Goal: Transaction & Acquisition: Obtain resource

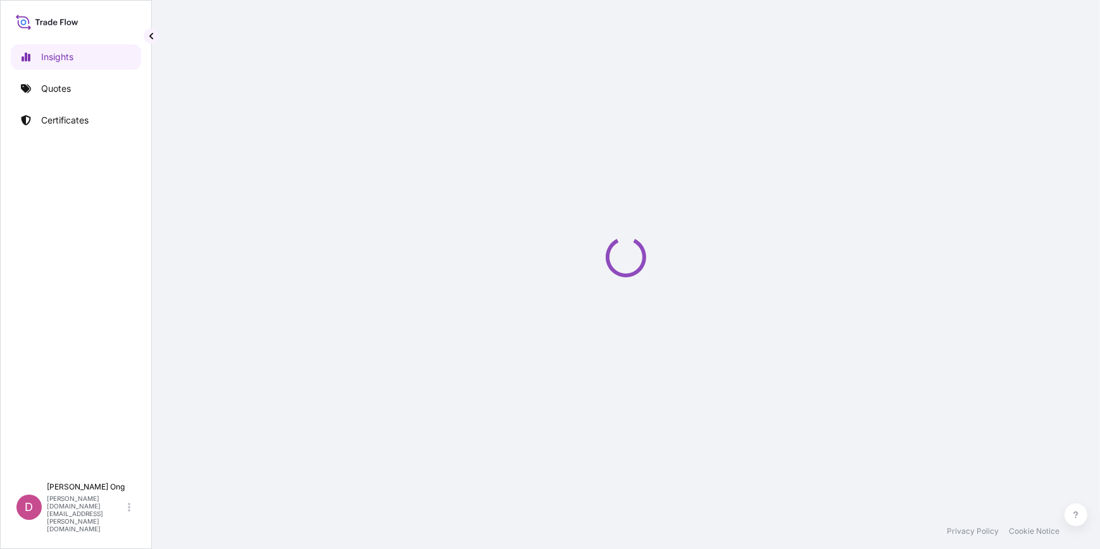
select select "2025"
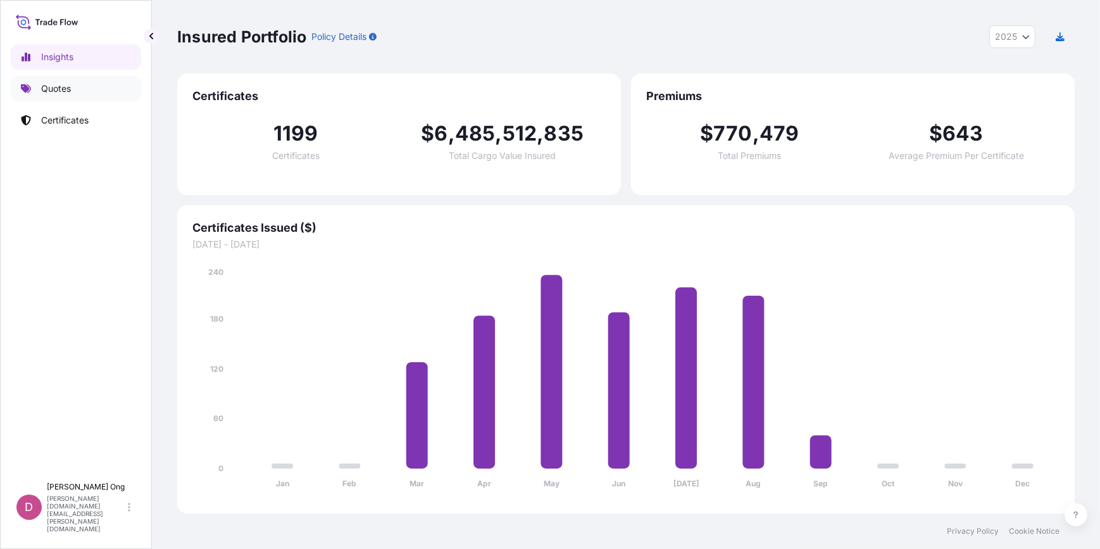
click at [69, 91] on p "Quotes" at bounding box center [56, 88] width 30 height 13
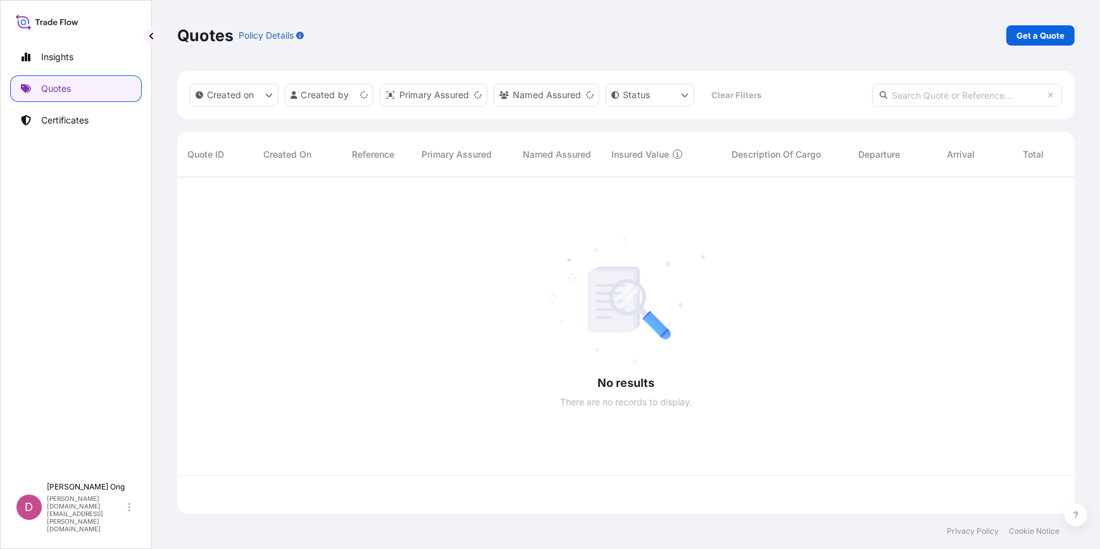
scroll to position [334, 888]
click at [1019, 37] on p "Get a Quote" at bounding box center [1040, 35] width 48 height 13
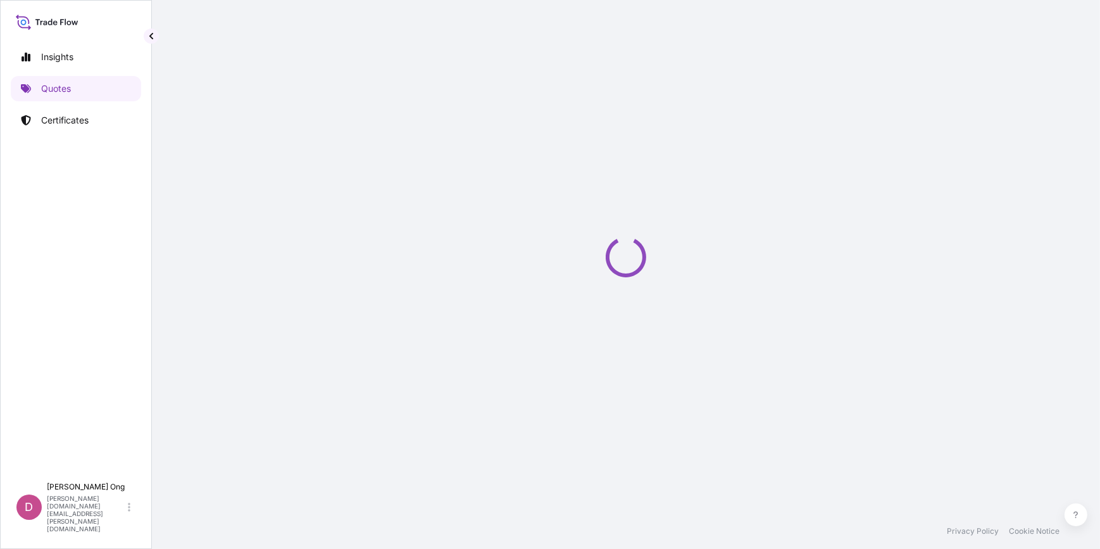
select select "Sea"
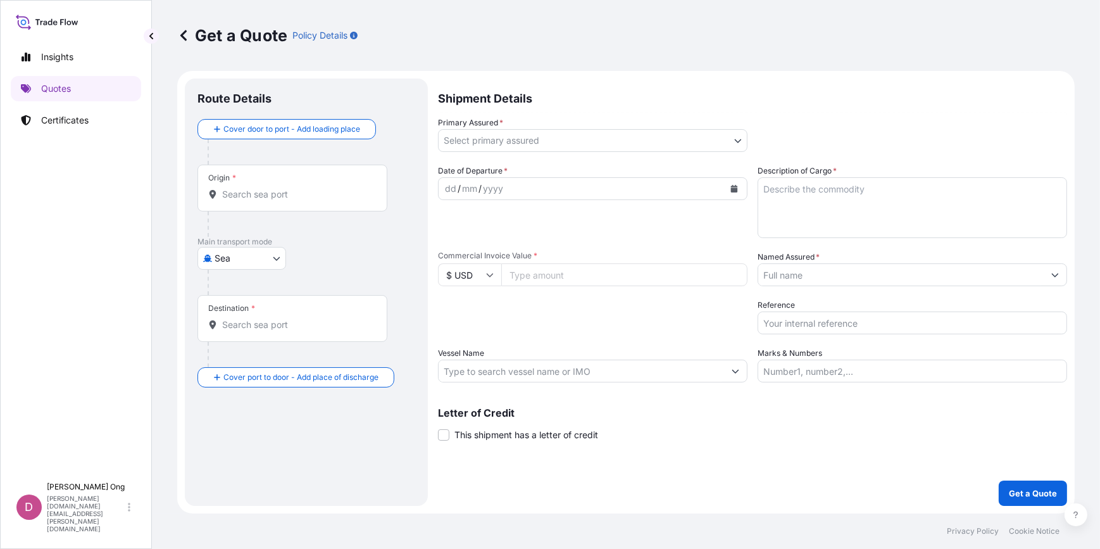
click at [736, 183] on button "Calendar" at bounding box center [734, 188] width 20 height 20
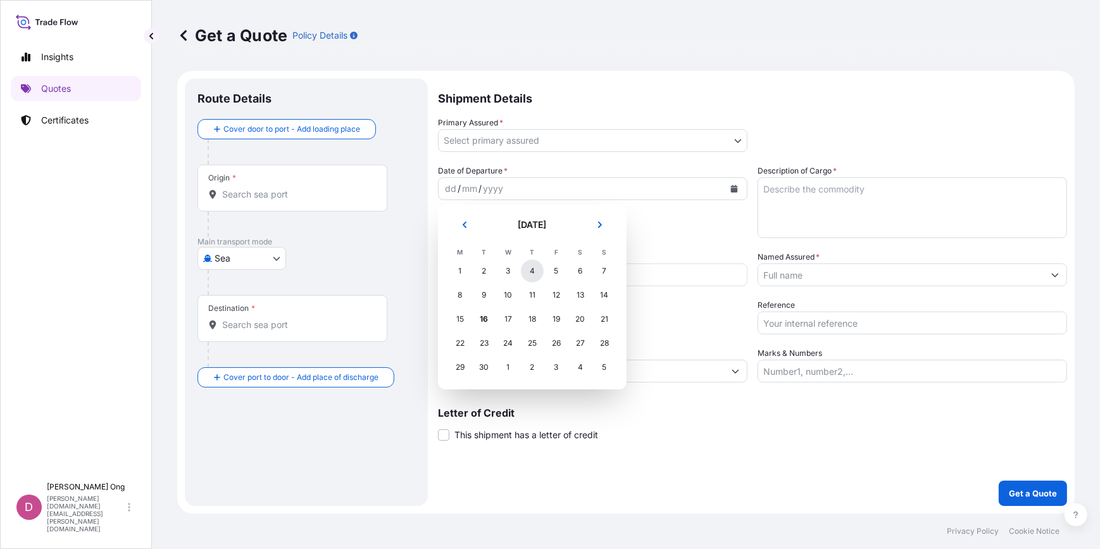
click at [525, 271] on div "4" at bounding box center [532, 270] width 23 height 23
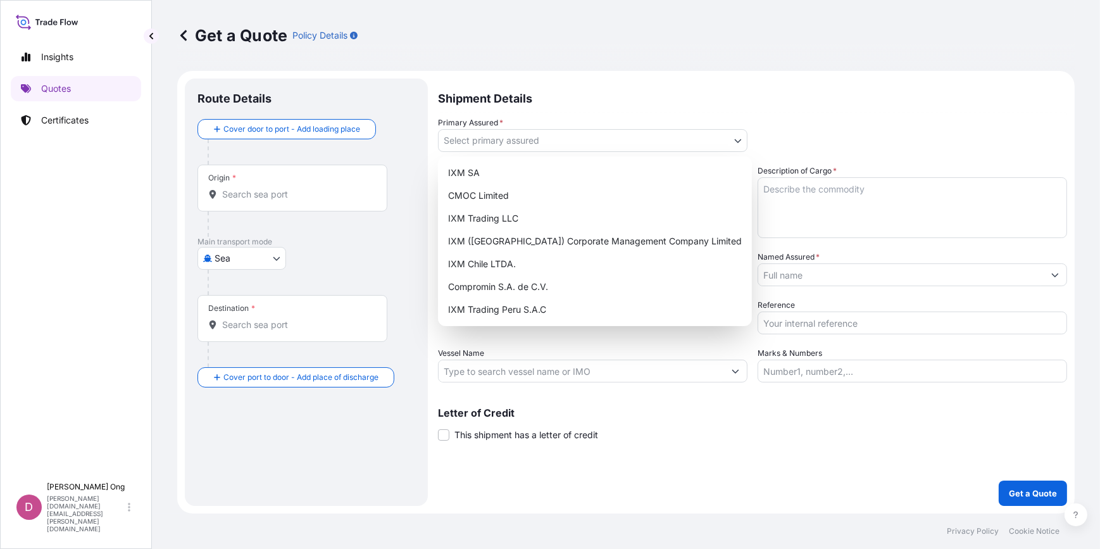
click at [743, 137] on body "Selected Date: [DATE] Insights Quotes Certificates D [PERSON_NAME] [PERSON_NAME…" at bounding box center [550, 274] width 1100 height 549
click at [678, 170] on div "IXM SA" at bounding box center [595, 172] width 304 height 23
select select "31846"
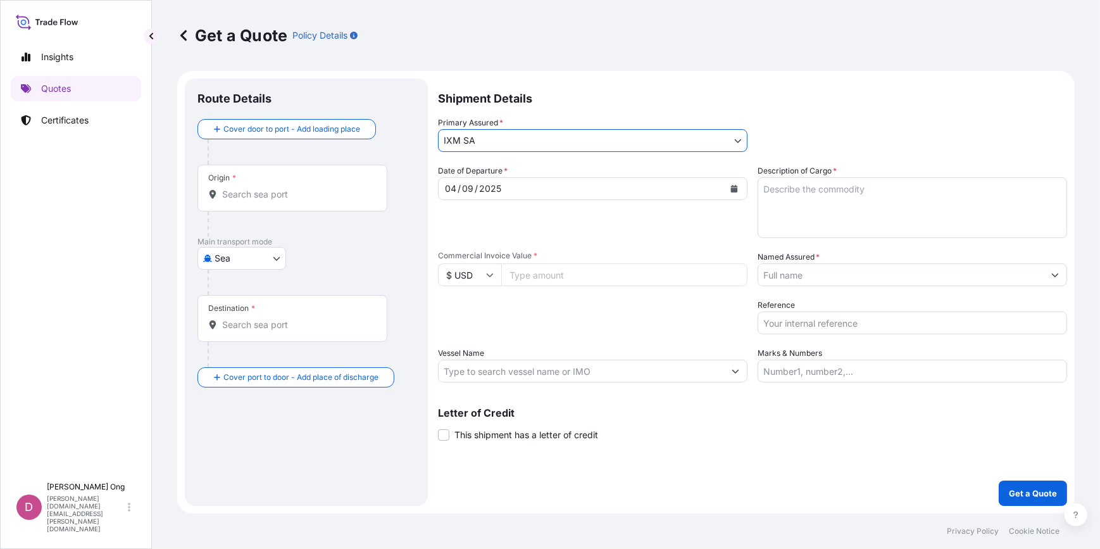
click at [835, 276] on input "Named Assured *" at bounding box center [900, 274] width 285 height 23
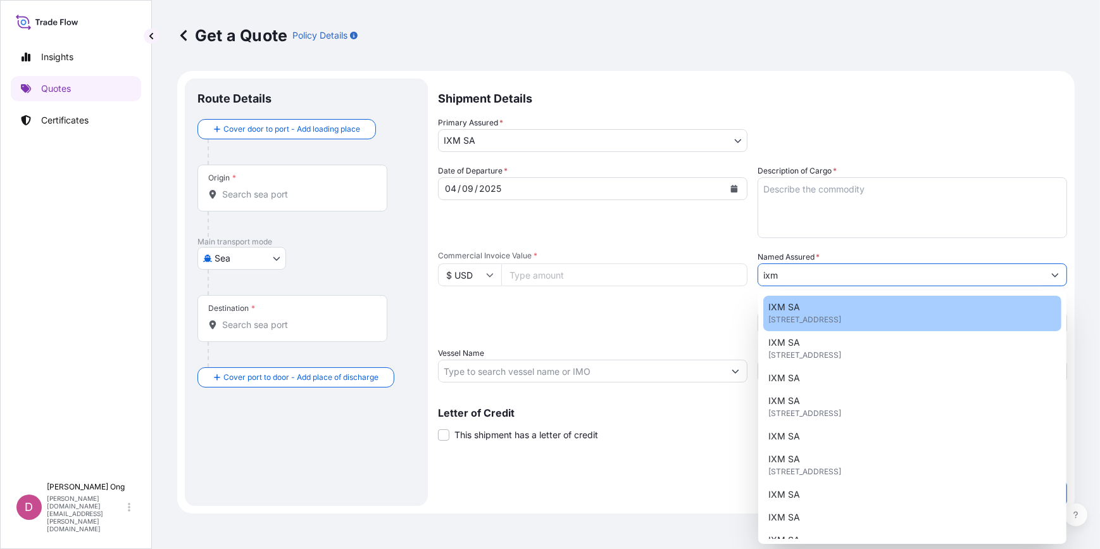
click at [800, 308] on div "IXM SA [STREET_ADDRESS]" at bounding box center [912, 312] width 298 height 35
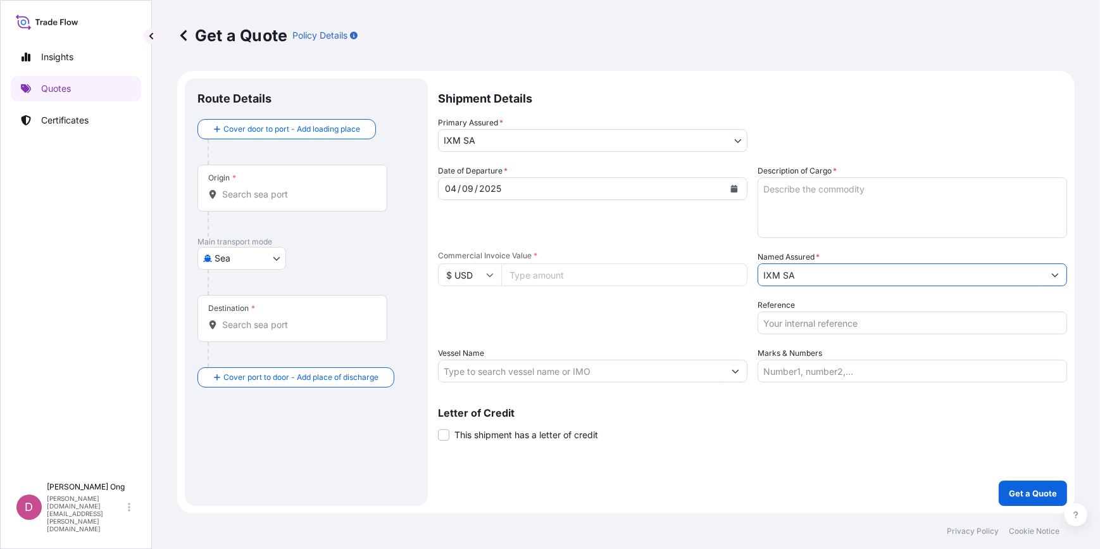
type input "IXM SA"
click at [251, 194] on input "Origin *" at bounding box center [296, 194] width 149 height 13
click at [294, 203] on div "Origin * [GEOGRAPHIC_DATA] punta" at bounding box center [292, 187] width 190 height 47
click at [294, 201] on input "chile punta" at bounding box center [296, 194] width 149 height 13
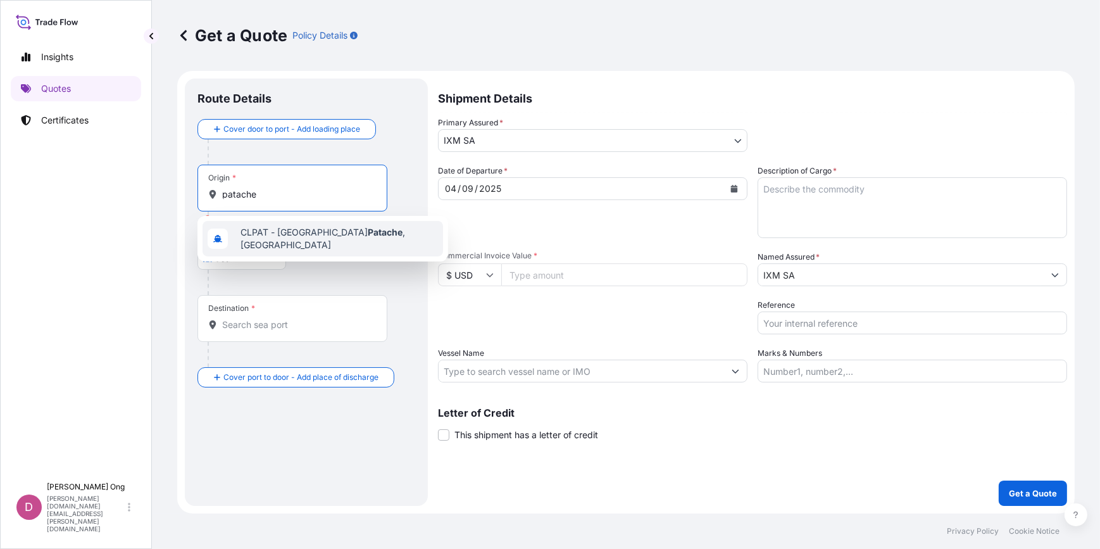
click at [292, 228] on div "CLPAT - [GEOGRAPHIC_DATA] , [GEOGRAPHIC_DATA]" at bounding box center [322, 238] width 240 height 35
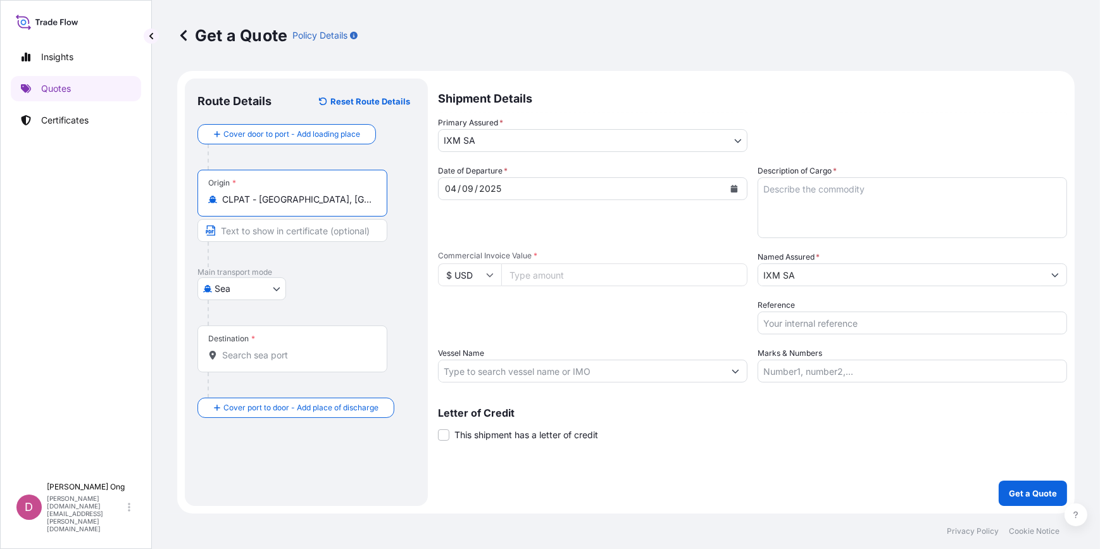
type input "CLPAT - [GEOGRAPHIC_DATA], [GEOGRAPHIC_DATA]"
click at [158, 288] on div "Get a Quote Policy Details Route Details Reset Route Details Cover door to port…" at bounding box center [626, 256] width 948 height 513
click at [678, 468] on div "Shipment Details Primary Assured * IXM SA IXM SA CMOC Limited IXM Trading LLC I…" at bounding box center [752, 291] width 629 height 427
click at [317, 234] on input "Text to appear on certificate" at bounding box center [292, 230] width 190 height 23
type input "p"
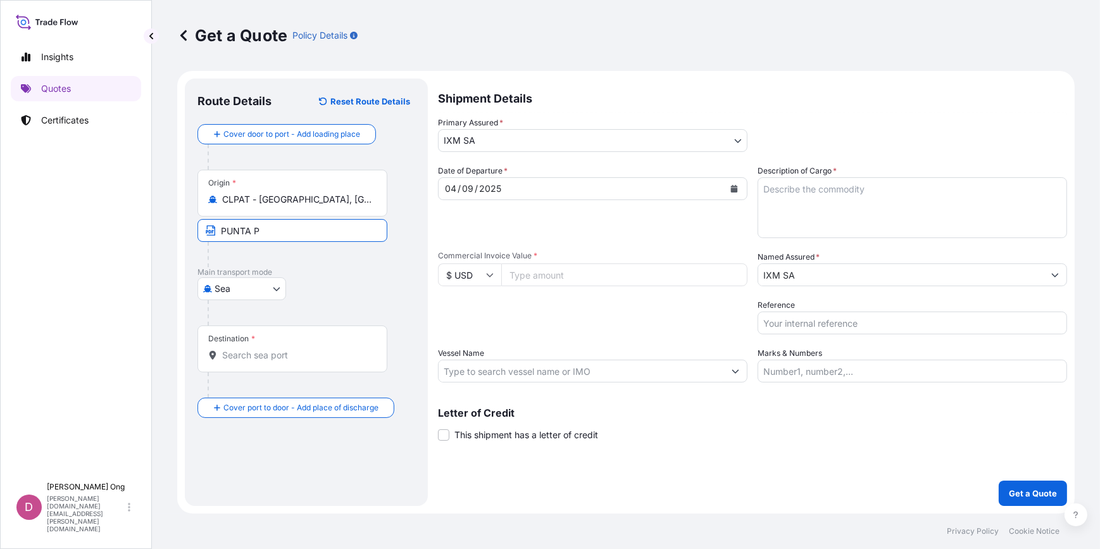
type input "[GEOGRAPHIC_DATA], [GEOGRAPHIC_DATA]"
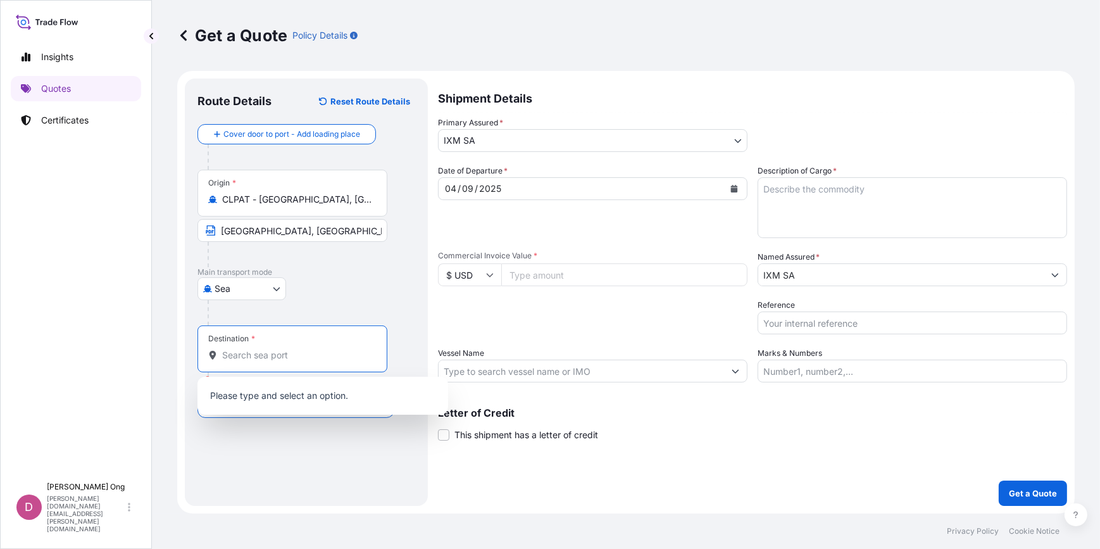
click at [288, 355] on input "Destination * Please select a destination" at bounding box center [296, 355] width 149 height 13
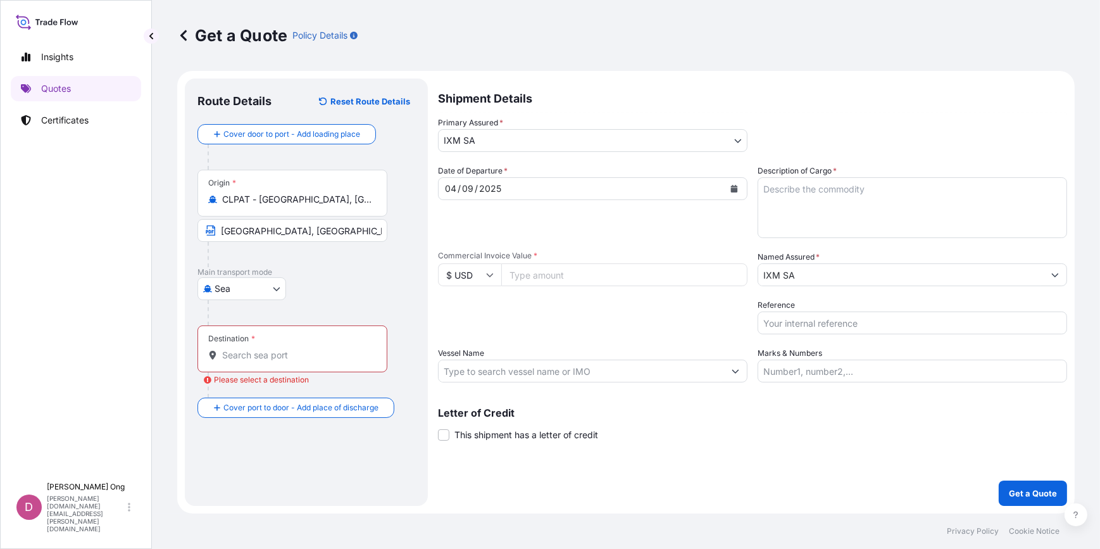
click at [338, 354] on input "Destination * Please select a destination" at bounding box center [296, 355] width 149 height 13
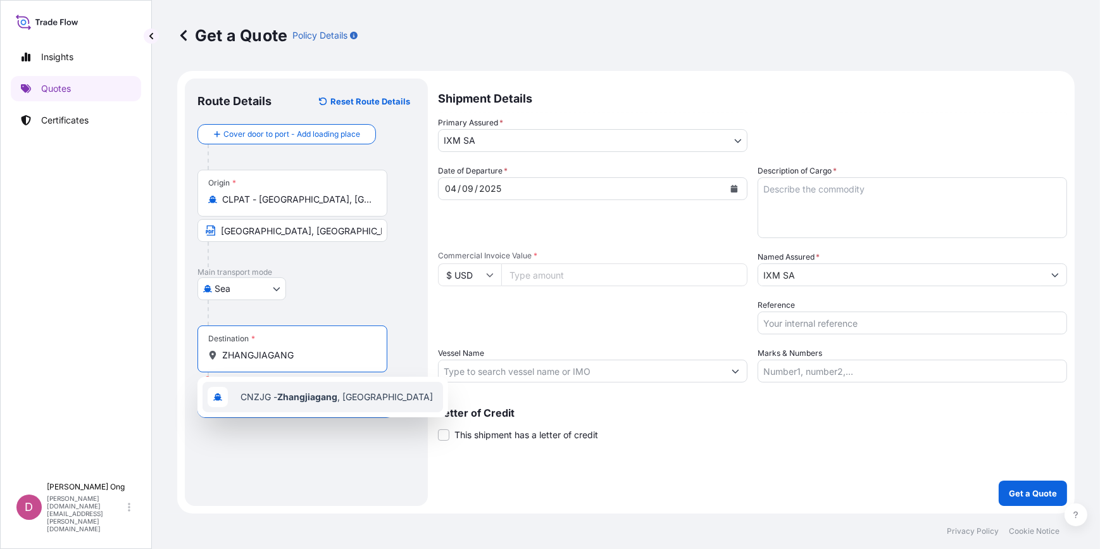
click at [300, 410] on div "CNZJG - Zhangjiagang , [GEOGRAPHIC_DATA]" at bounding box center [322, 396] width 240 height 30
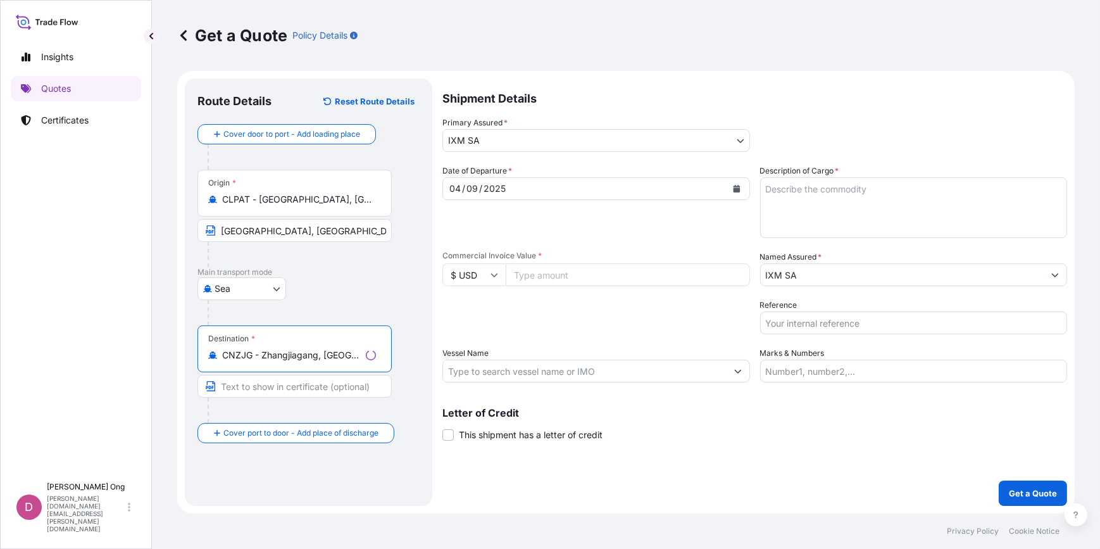
type input "CNZJG - Zhangjiagang, [GEOGRAPHIC_DATA]"
click at [312, 388] on input "Text to appear on certificate" at bounding box center [294, 386] width 194 height 23
type input "ZHANGJIAGANG, [GEOGRAPHIC_DATA]"
click at [548, 486] on div "Shipment Details Primary Assured * IXM SA IXM SA CMOC Limited IXM Trading LLC I…" at bounding box center [752, 291] width 629 height 427
click at [571, 268] on input "Commercial Invoice Value *" at bounding box center [624, 274] width 246 height 23
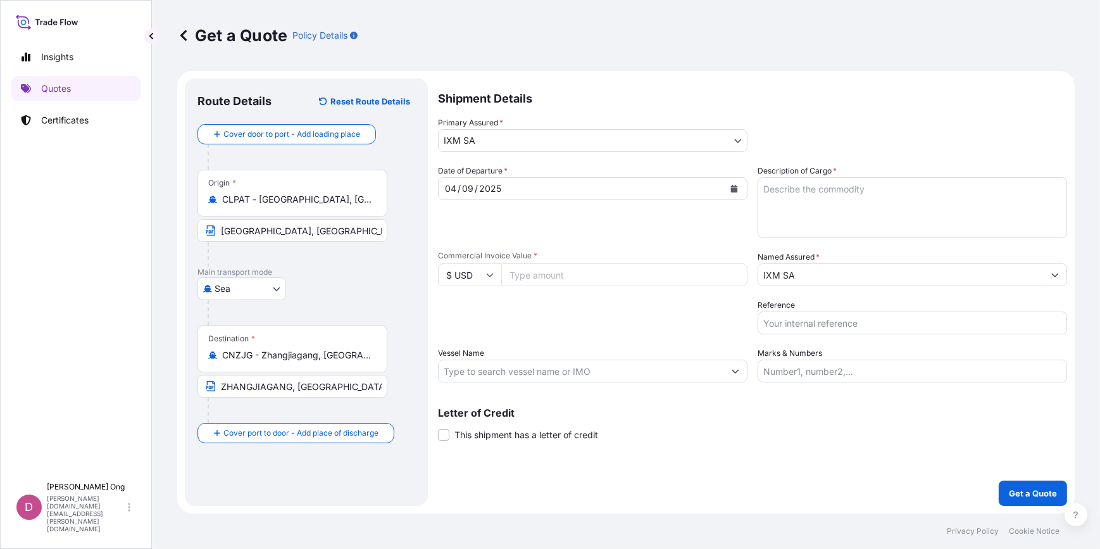
paste input "22467113.63"
type input "22467113.63"
click at [607, 378] on input "Vessel Name" at bounding box center [580, 370] width 285 height 23
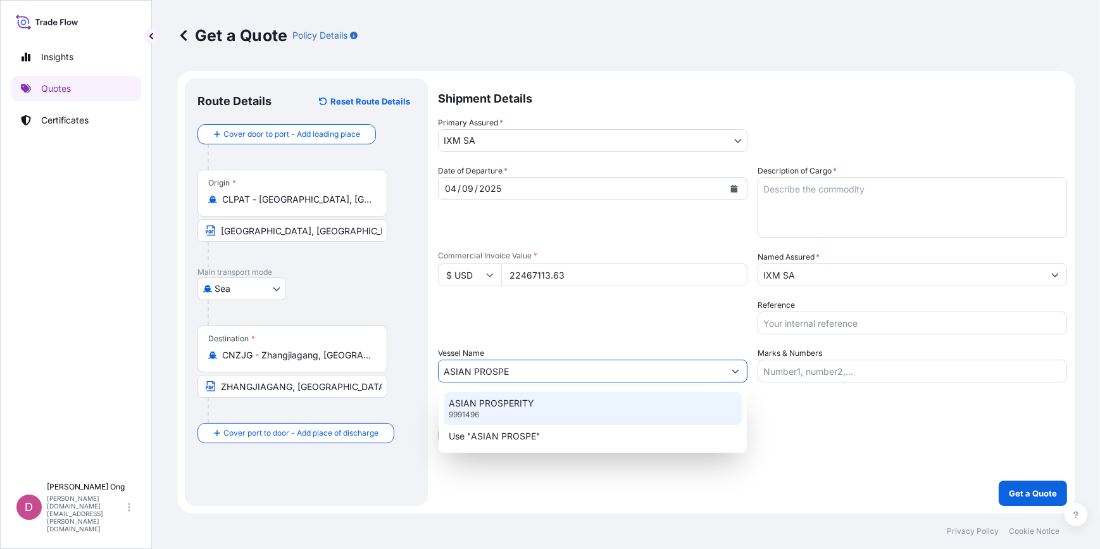
click at [600, 394] on div "ASIAN PROSPERITY 9991496" at bounding box center [592, 408] width 298 height 33
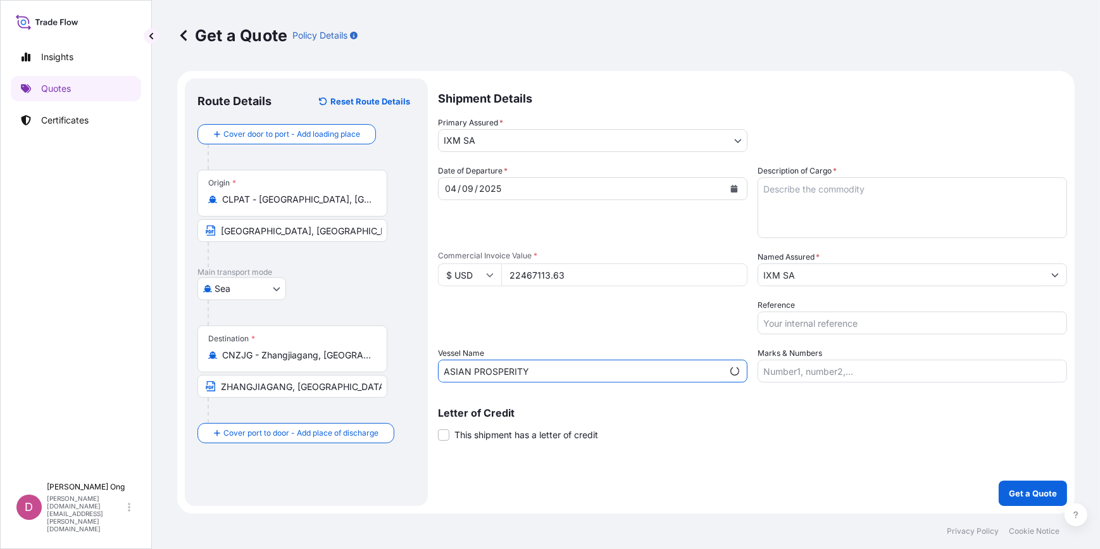
type input "ASIAN PROSPERITY"
click at [824, 331] on input "Reference" at bounding box center [911, 322] width 309 height 23
paste input "CC15680S"
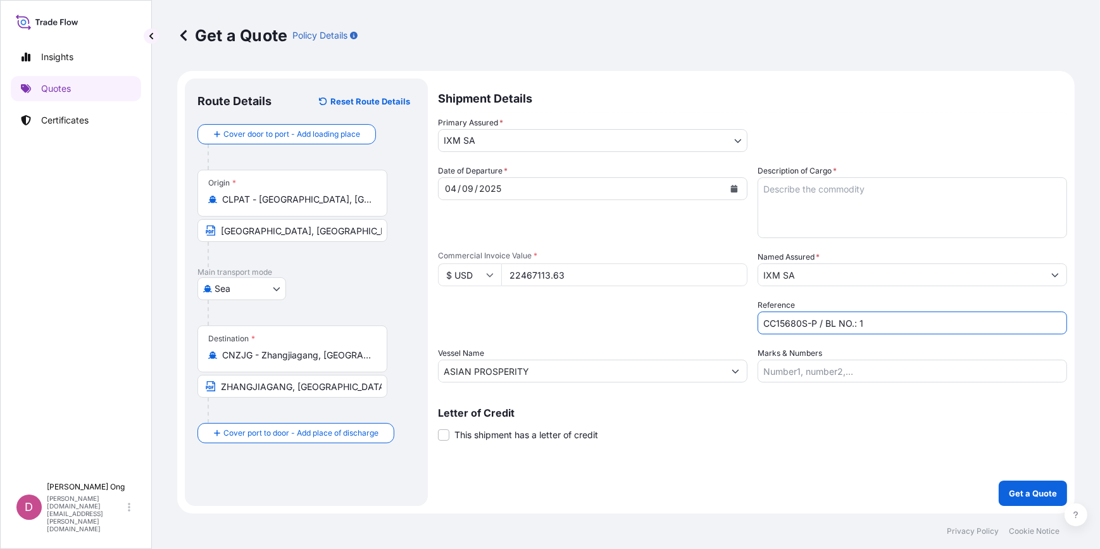
type input "CC15680S-P / BL NO.: 1"
click at [909, 206] on textarea "Description of Cargo *" at bounding box center [911, 207] width 309 height 61
click at [892, 221] on textarea "Description of Cargo *" at bounding box center [911, 207] width 309 height 61
paste textarea "COLLAHUASI COPPER CONCENTRATES"
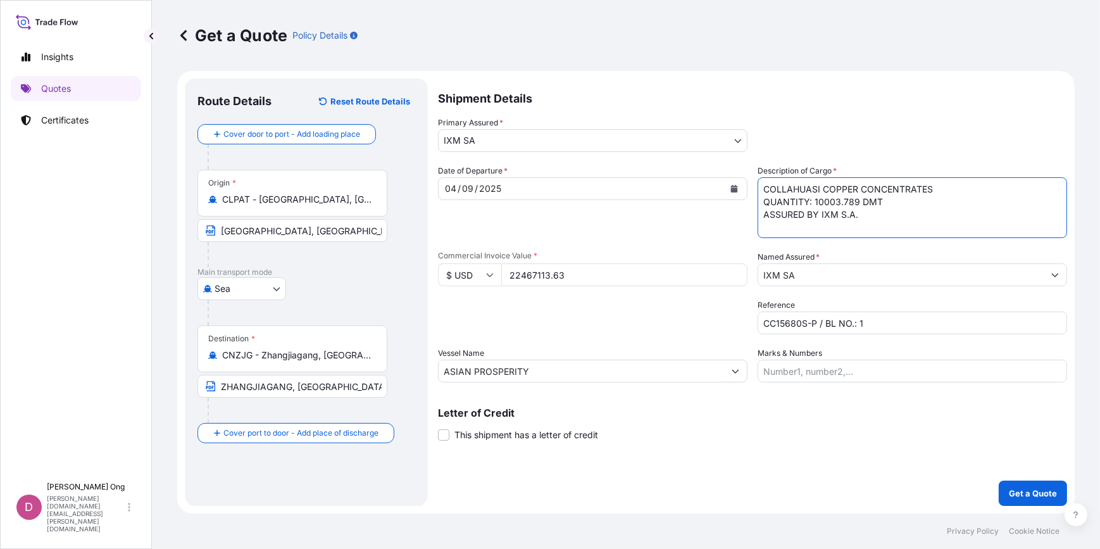
type textarea "COLLAHUASI COPPER CONCENTRATES QUANTITY: 10003.789 DMT ASSURED BY IXM S.A."
click at [576, 435] on span "This shipment has a letter of credit" at bounding box center [526, 434] width 144 height 13
click at [438, 428] on input "This shipment has a letter of credit" at bounding box center [438, 428] width 0 height 0
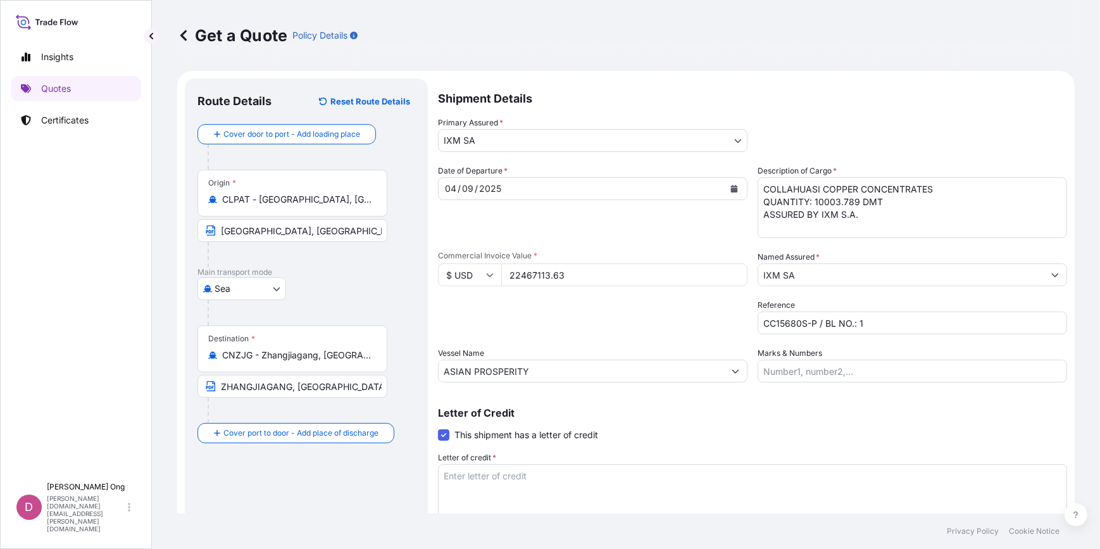
scroll to position [57, 0]
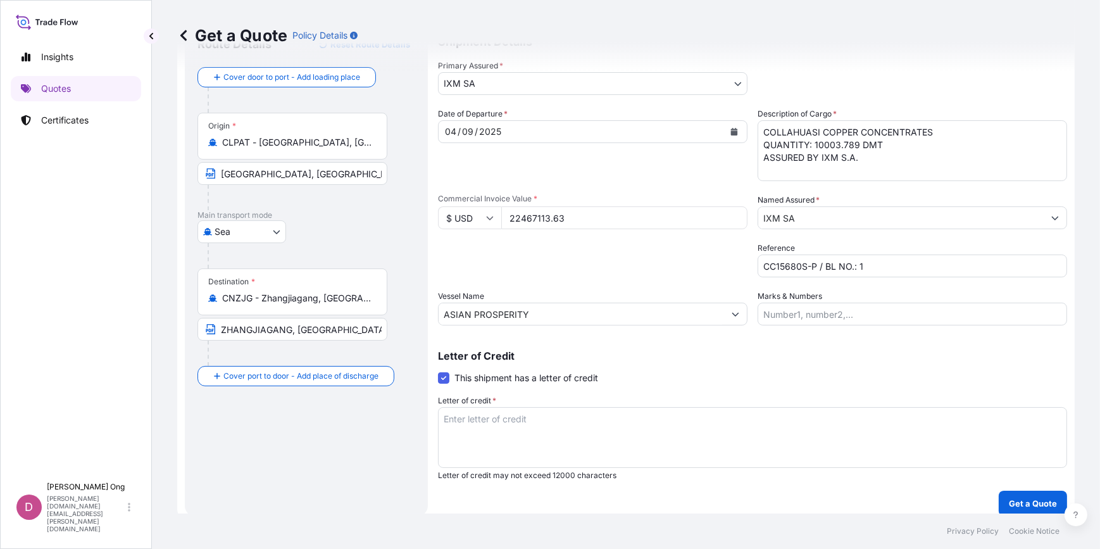
click at [740, 447] on textarea "Letter of credit *" at bounding box center [752, 437] width 629 height 61
paste textarea "FOR THE AMOUNT OF 110 PCT OF THE PROVISIONAL INVOICE VALUE,SHOWING CLAIMS PAYAB…"
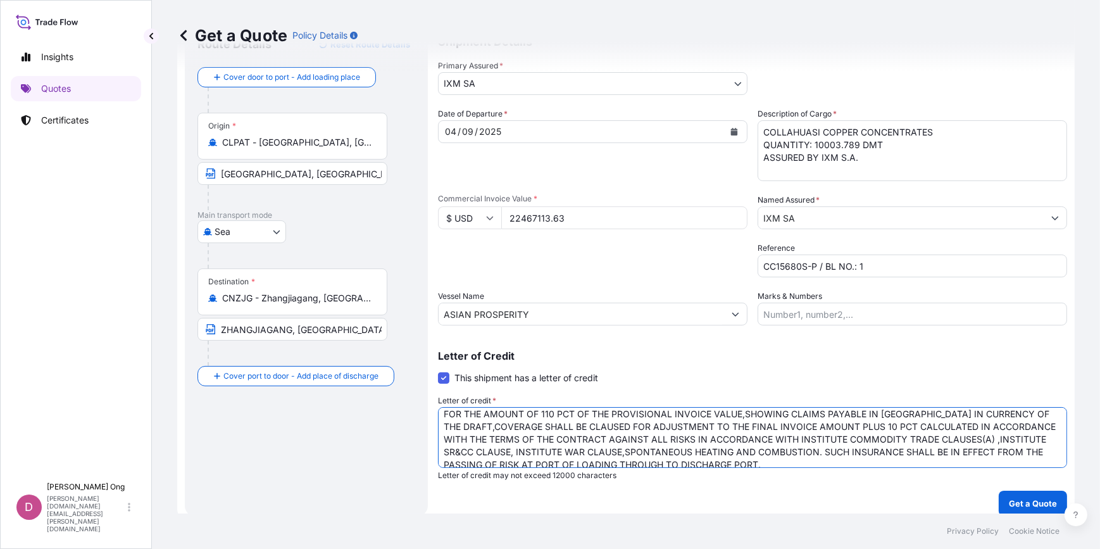
scroll to position [7, 0]
click at [995, 437] on textarea "FOR THE AMOUNT OF 110 PCT OF THE PROVISIONAL INVOICE VALUE,SHOWING CLAIMS PAYAB…" at bounding box center [752, 437] width 629 height 61
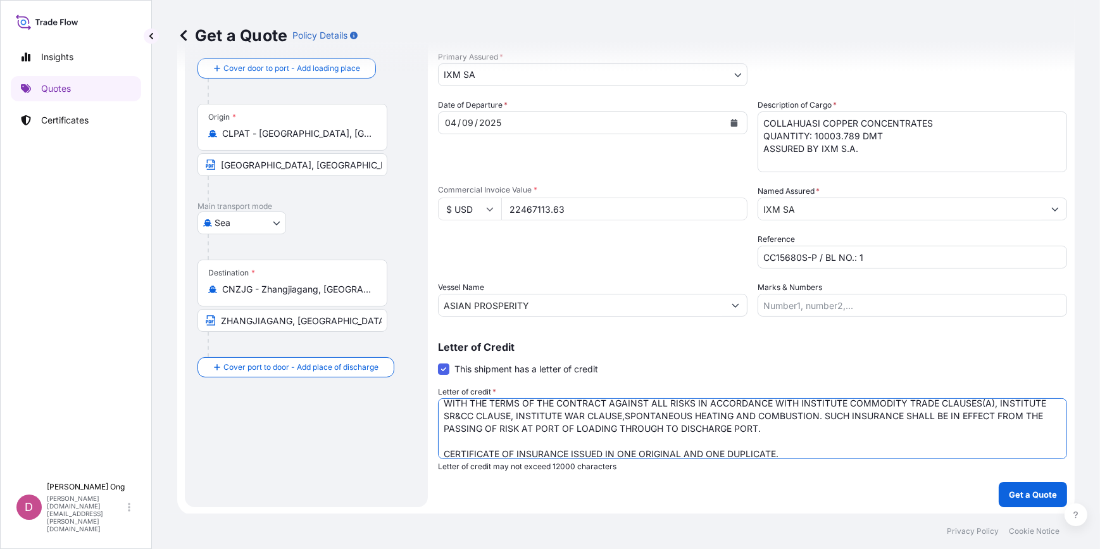
scroll to position [66, 0]
type textarea "FOR THE AMOUNT OF 110 PCT OF THE PROVISIONAL INVOICE VALUE, SHOWING CLAIMS PAYA…"
click at [1006, 486] on button "Get a Quote" at bounding box center [1032, 493] width 68 height 25
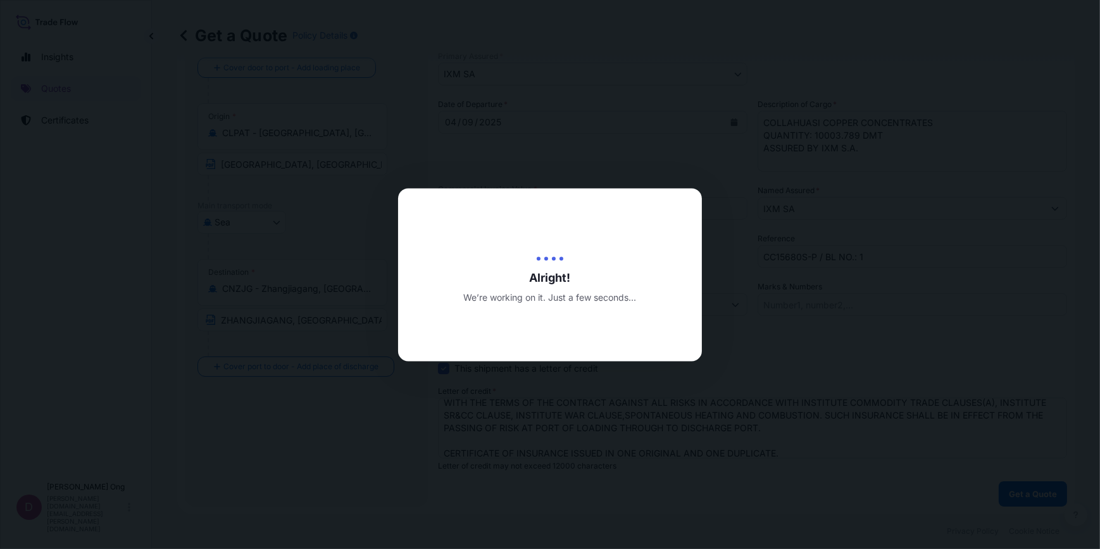
click at [881, 524] on div at bounding box center [550, 274] width 1100 height 549
drag, startPoint x: 881, startPoint y: 524, endPoint x: 840, endPoint y: 527, distance: 40.6
click at [840, 527] on div at bounding box center [550, 274] width 1100 height 549
click at [826, 514] on div at bounding box center [550, 274] width 1100 height 549
drag, startPoint x: 826, startPoint y: 514, endPoint x: 783, endPoint y: 516, distance: 43.0
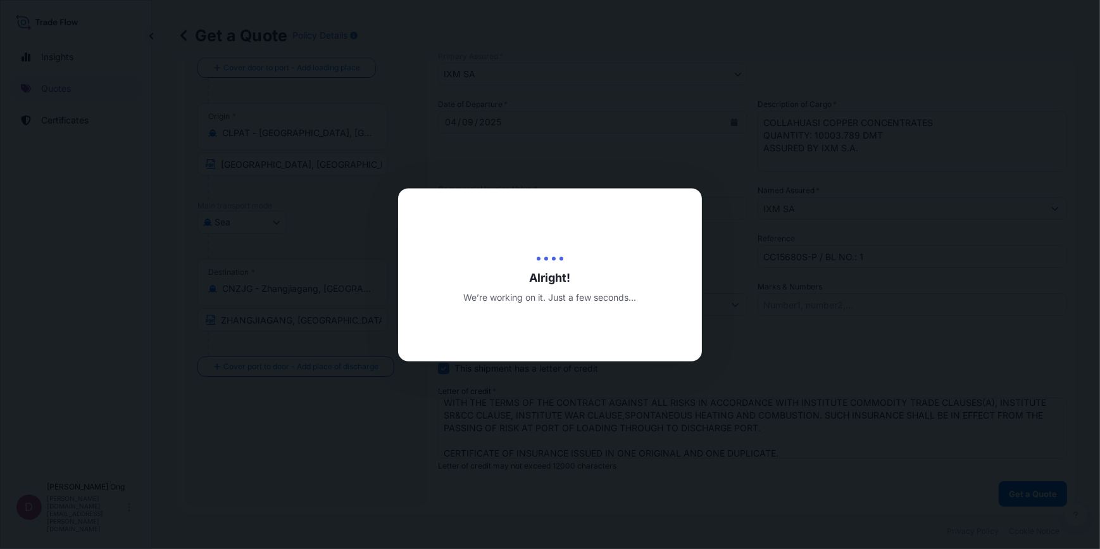
click at [783, 516] on div at bounding box center [550, 274] width 1100 height 549
drag, startPoint x: 783, startPoint y: 516, endPoint x: 717, endPoint y: 516, distance: 65.2
click at [717, 516] on div at bounding box center [550, 274] width 1100 height 549
select select "Sea"
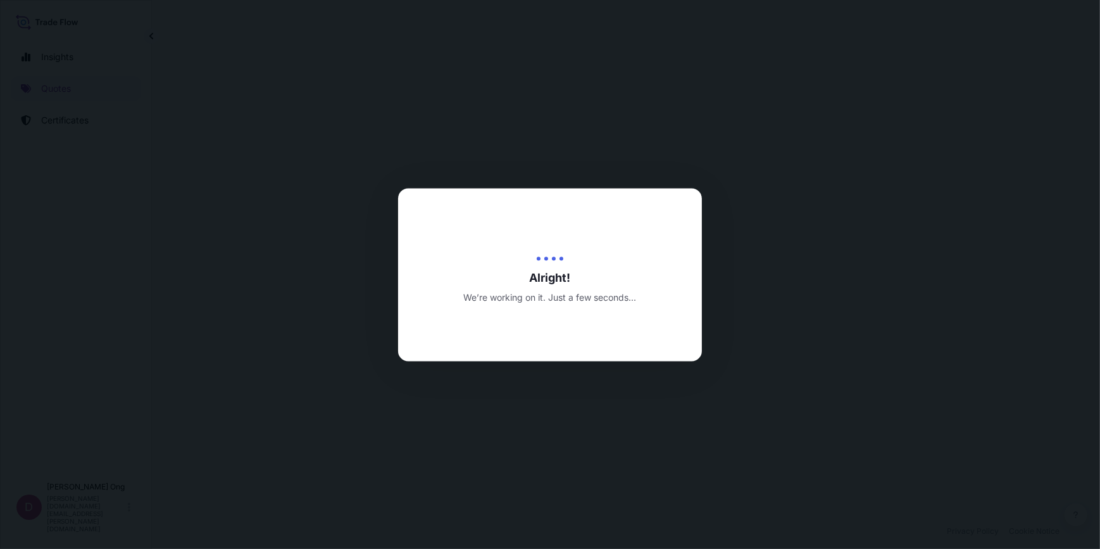
select select "31846"
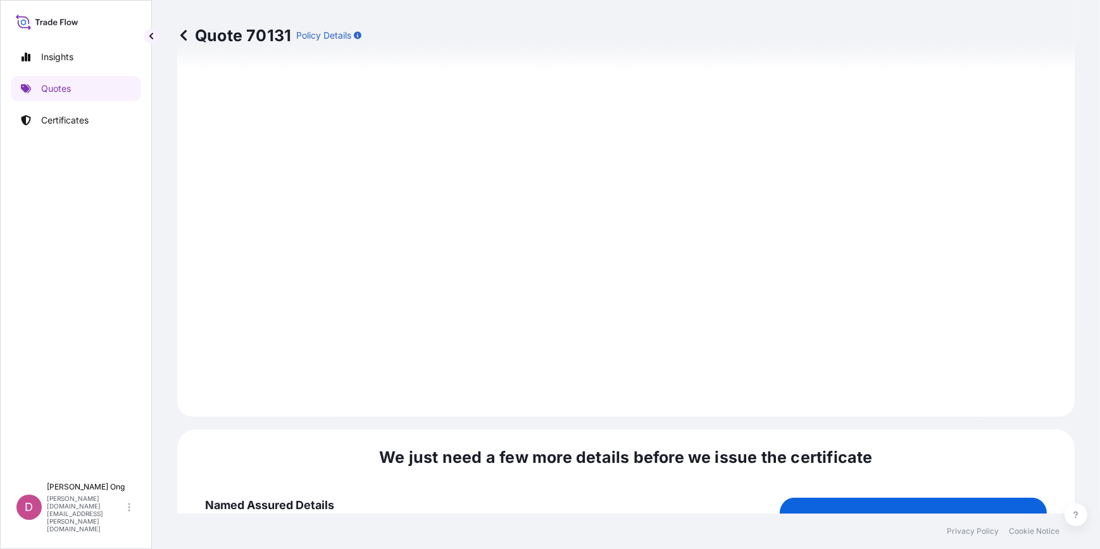
scroll to position [1548, 0]
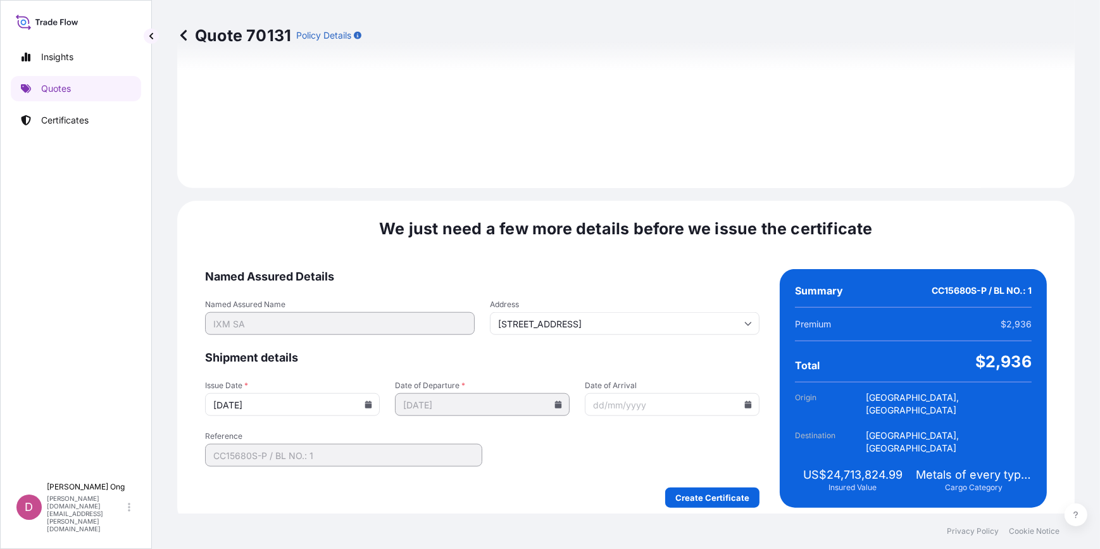
click at [367, 400] on icon at bounding box center [368, 404] width 7 height 8
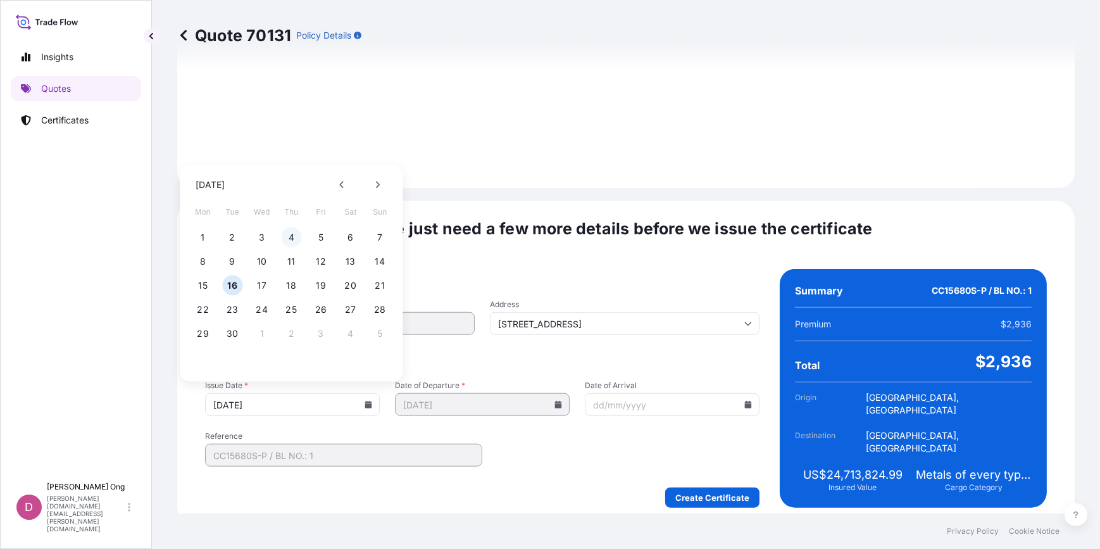
click at [292, 240] on button "4" at bounding box center [292, 237] width 20 height 20
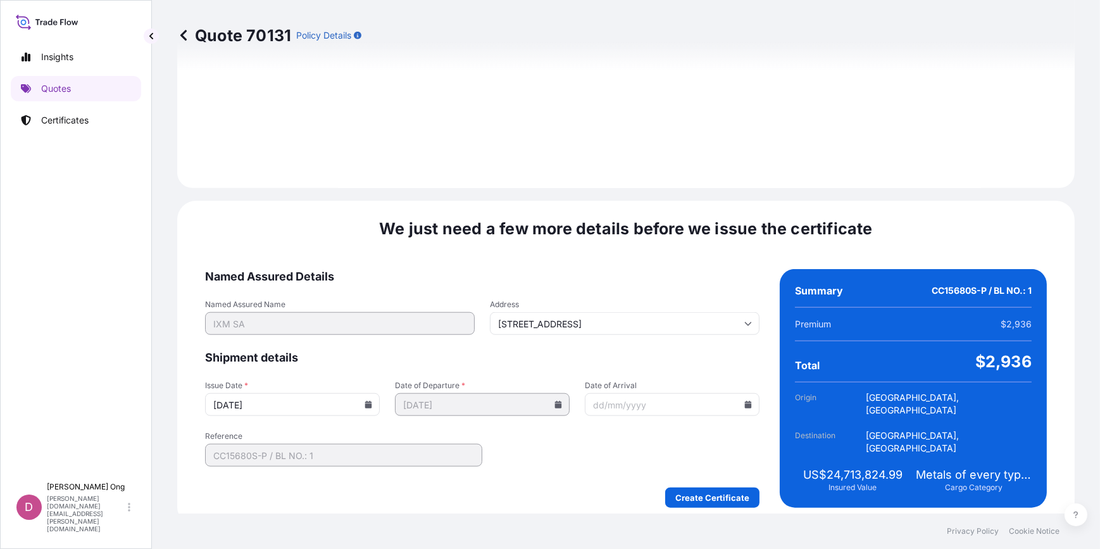
type input "[DATE]"
click at [597, 488] on div "Create Certificate" at bounding box center [482, 497] width 554 height 20
drag, startPoint x: 596, startPoint y: 488, endPoint x: 588, endPoint y: 485, distance: 8.6
click at [588, 487] on div "Create Certificate" at bounding box center [482, 497] width 554 height 20
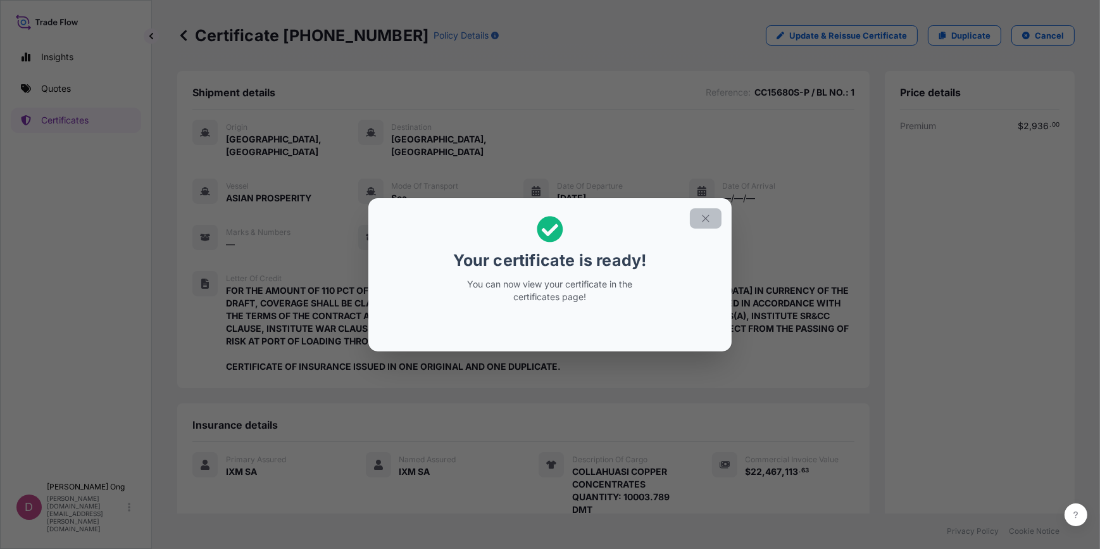
click at [709, 215] on icon "button" at bounding box center [705, 218] width 11 height 11
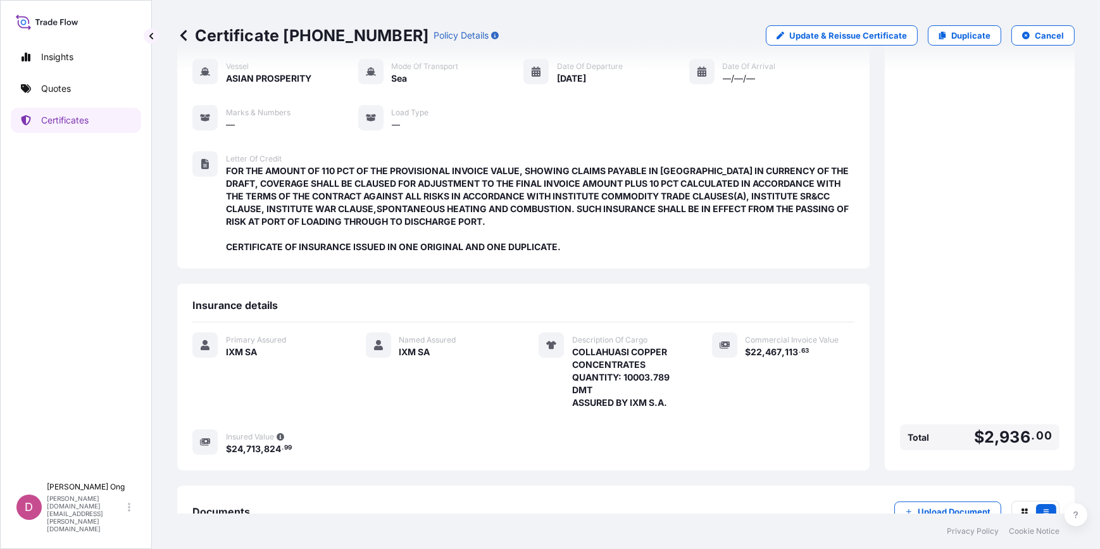
scroll to position [196, 0]
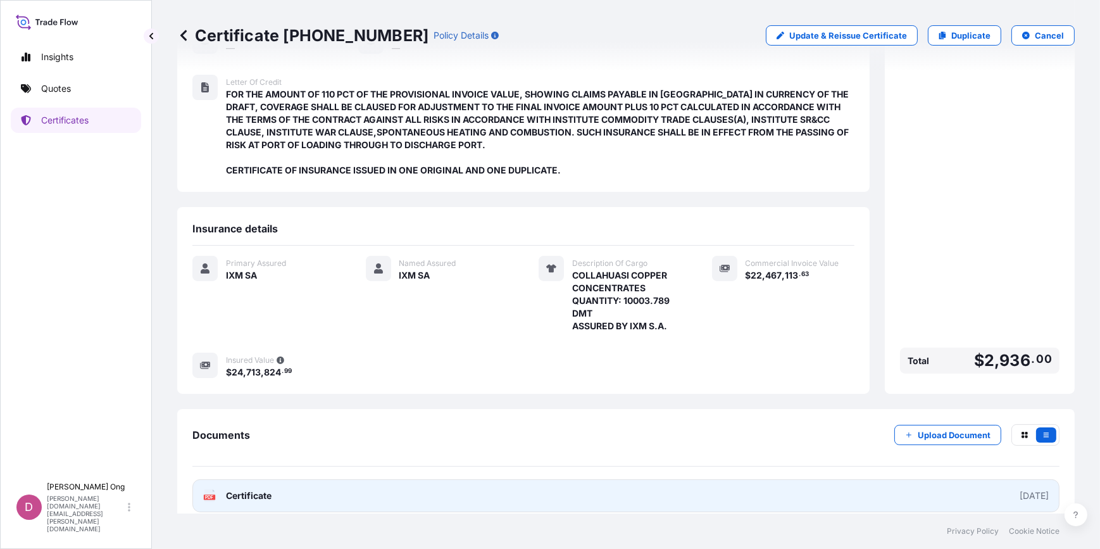
click at [667, 480] on link "PDF Certificate [DATE]" at bounding box center [625, 495] width 867 height 33
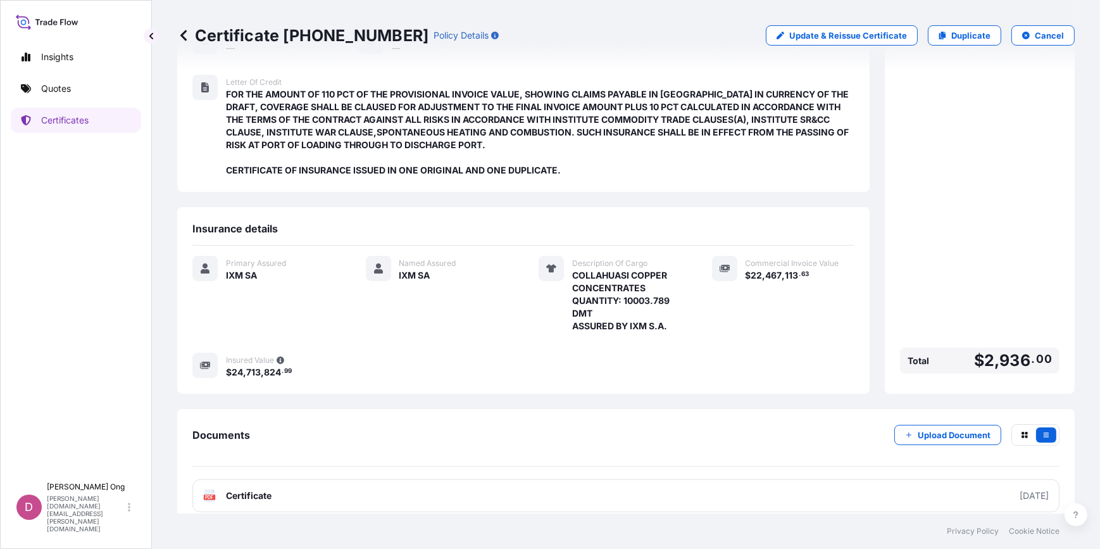
click at [552, 389] on div "Shipment details Reference : CC15680S-P / BL NO.: 1 Origin [GEOGRAPHIC_DATA], […" at bounding box center [625, 201] width 897 height 652
click at [609, 409] on div "Documents Upload Document PDF Certificate [DATE]" at bounding box center [625, 468] width 897 height 118
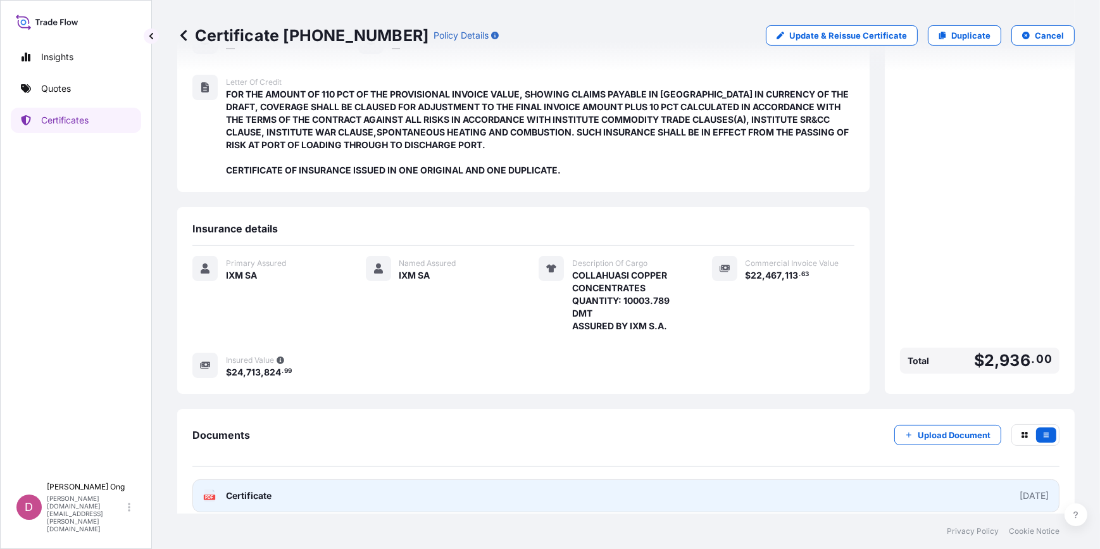
click at [561, 479] on link "PDF Certificate [DATE]" at bounding box center [625, 495] width 867 height 33
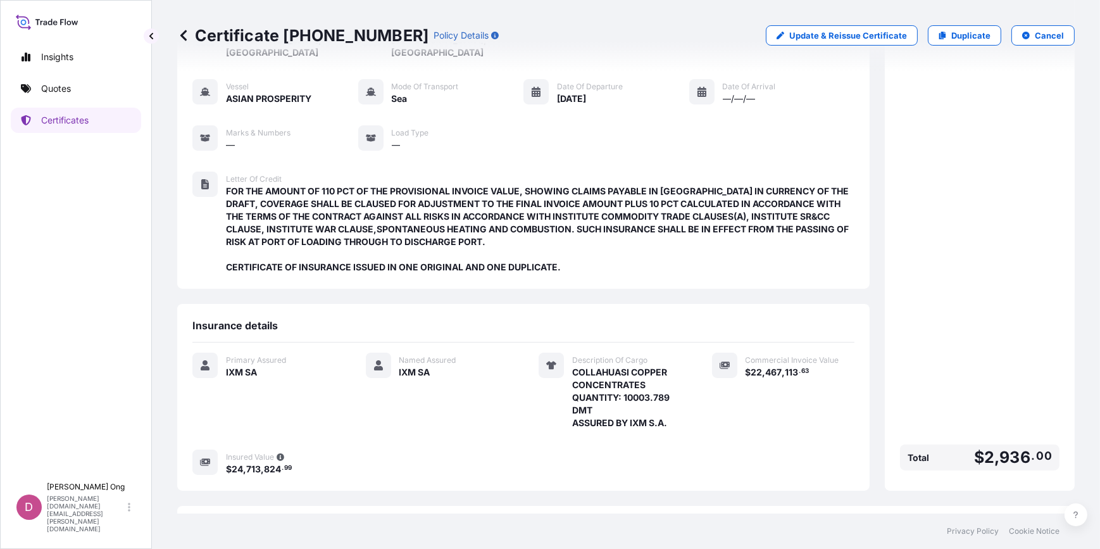
scroll to position [0, 0]
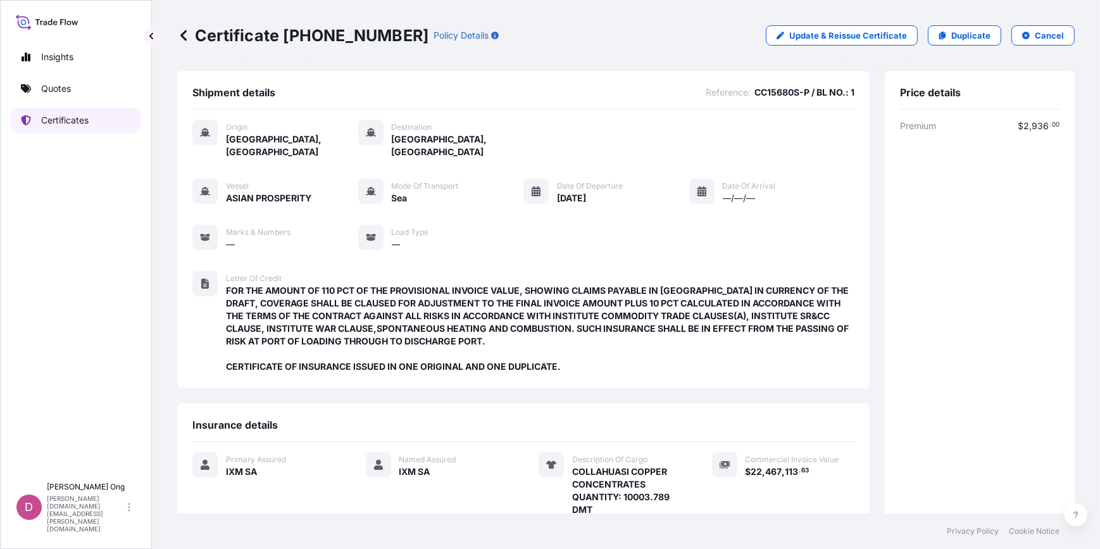
click at [56, 120] on p "Certificates" at bounding box center [64, 120] width 47 height 13
